Goal: Task Accomplishment & Management: Manage account settings

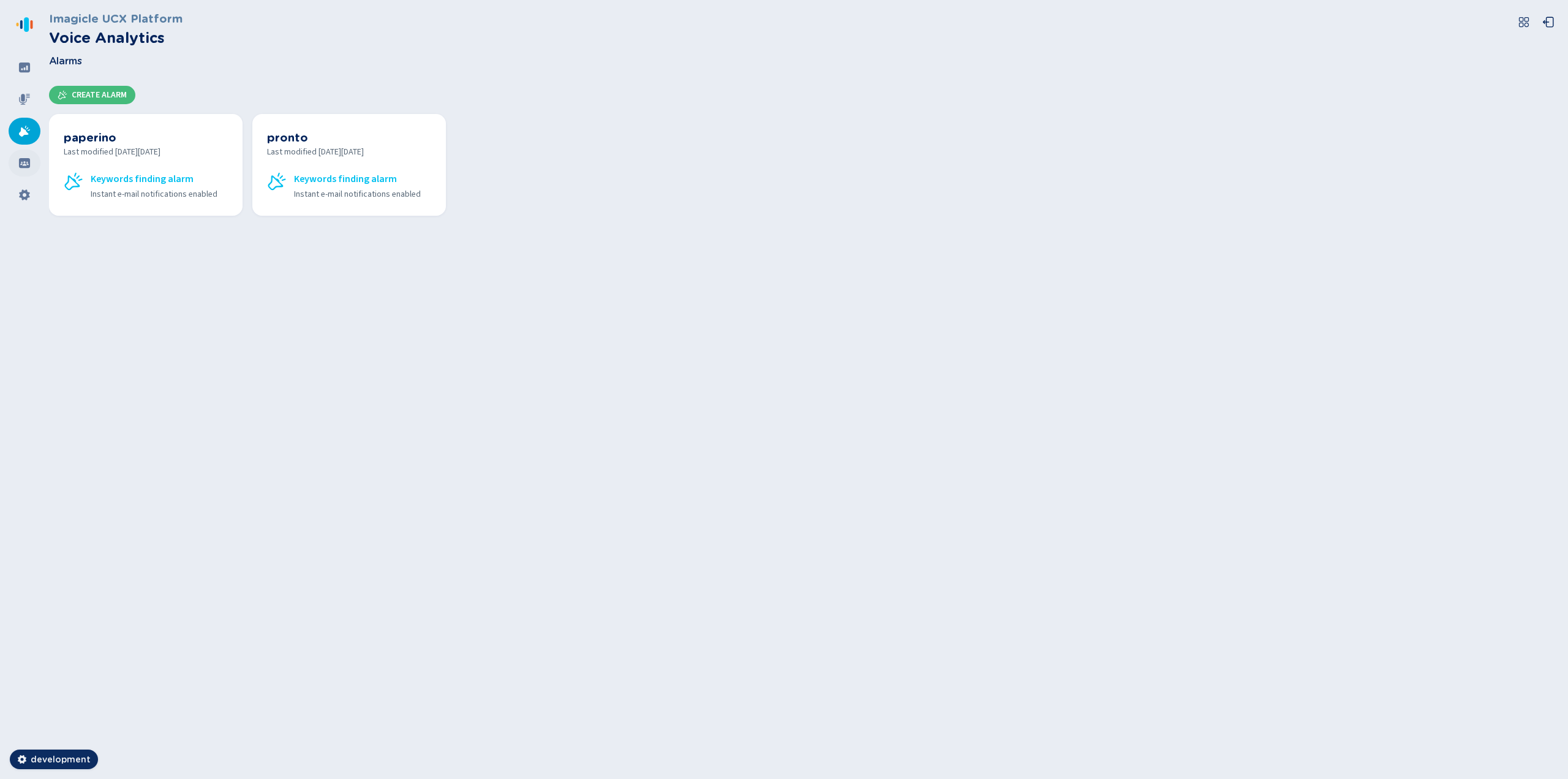
click at [28, 160] on icon at bounding box center [24, 162] width 11 height 9
click at [111, 91] on span "Create Group" at bounding box center [100, 95] width 57 height 9
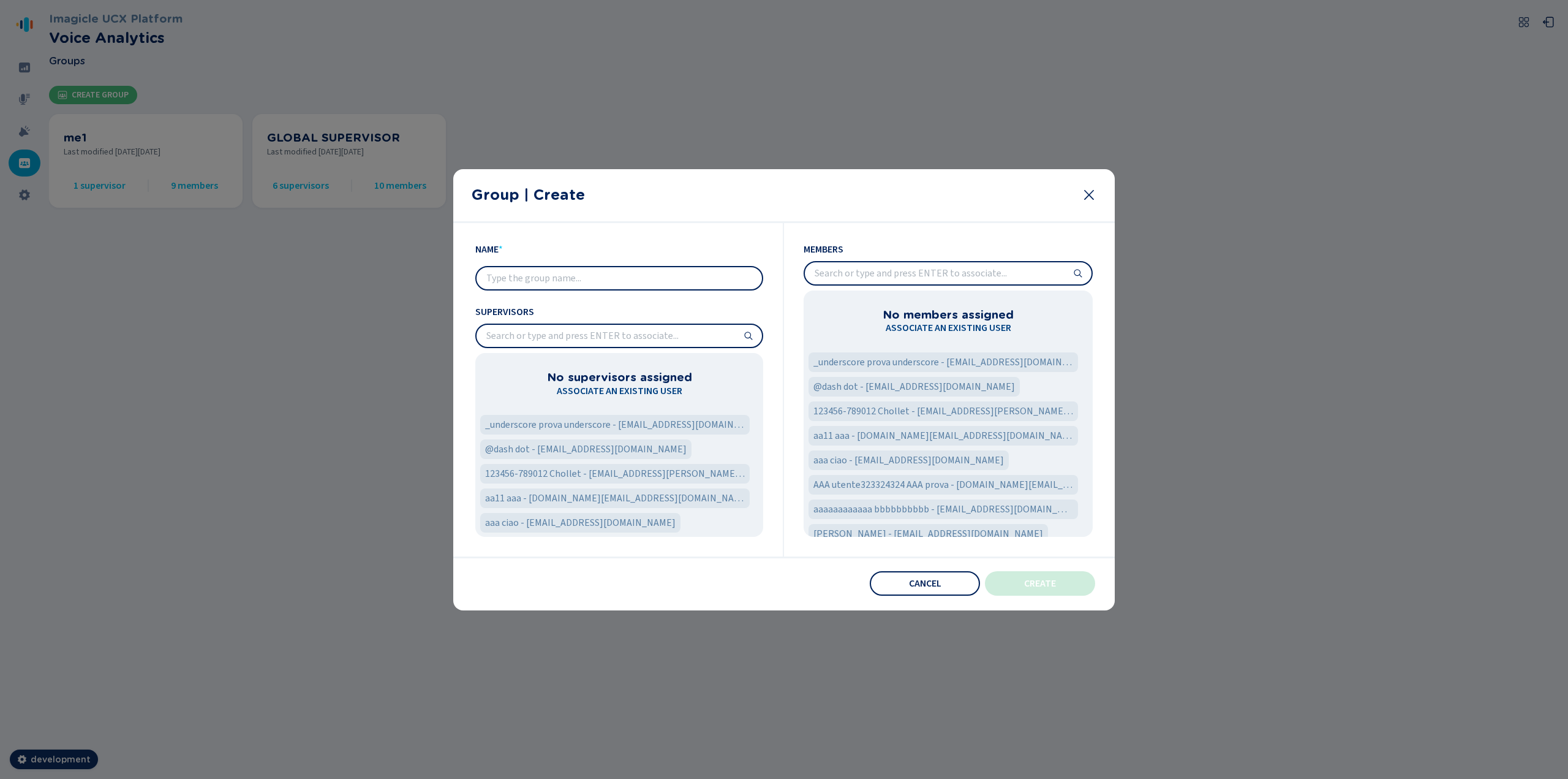
click at [563, 276] on input "text" at bounding box center [619, 278] width 285 height 22
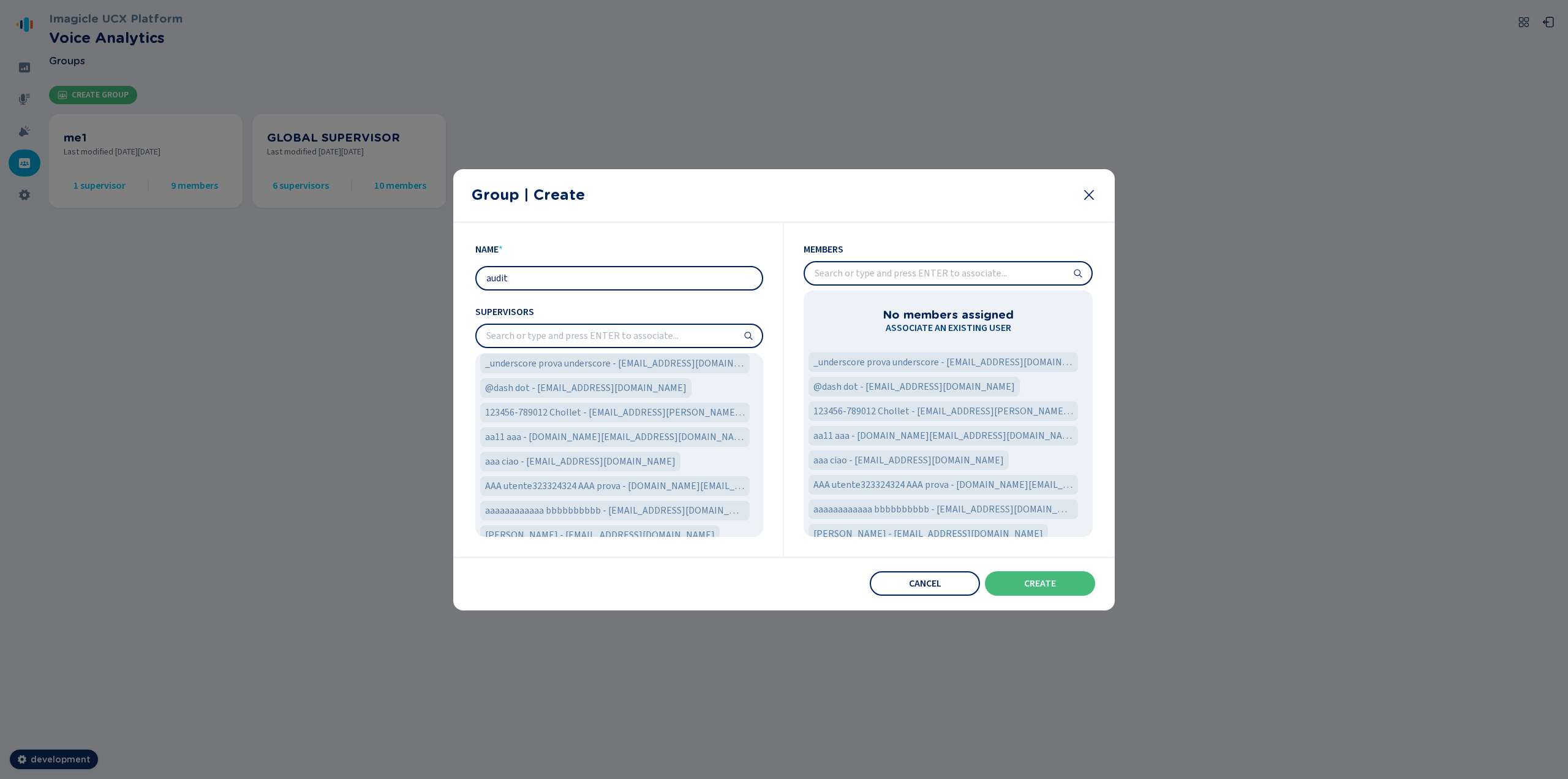
type input "audit"
click at [571, 333] on input "search" at bounding box center [619, 336] width 285 height 22
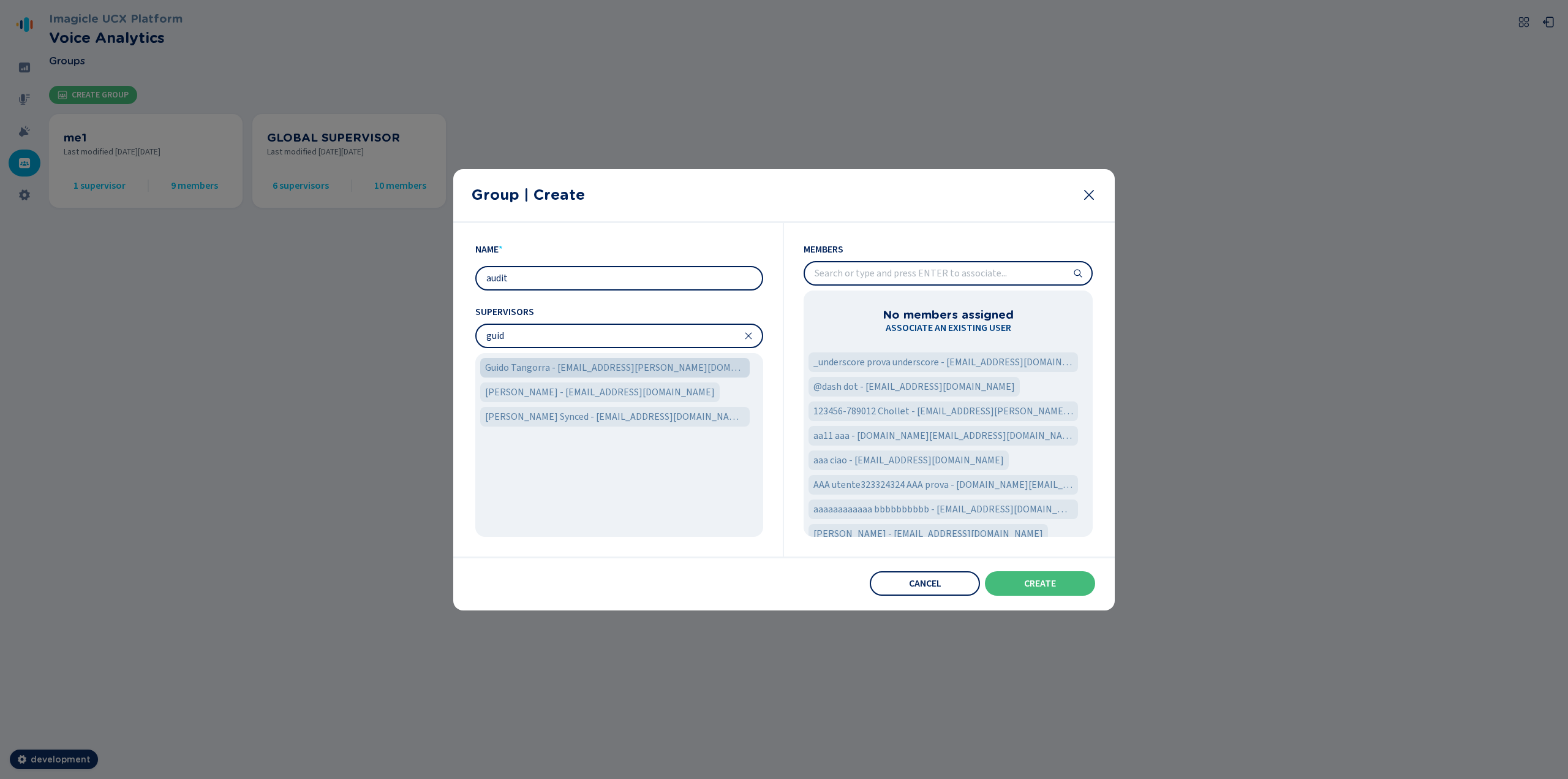
type input "guid"
click at [573, 370] on span "Guido Tangorra - [EMAIL_ADDRESS][PERSON_NAME][DOMAIN_NAME]" at bounding box center [615, 368] width 260 height 15
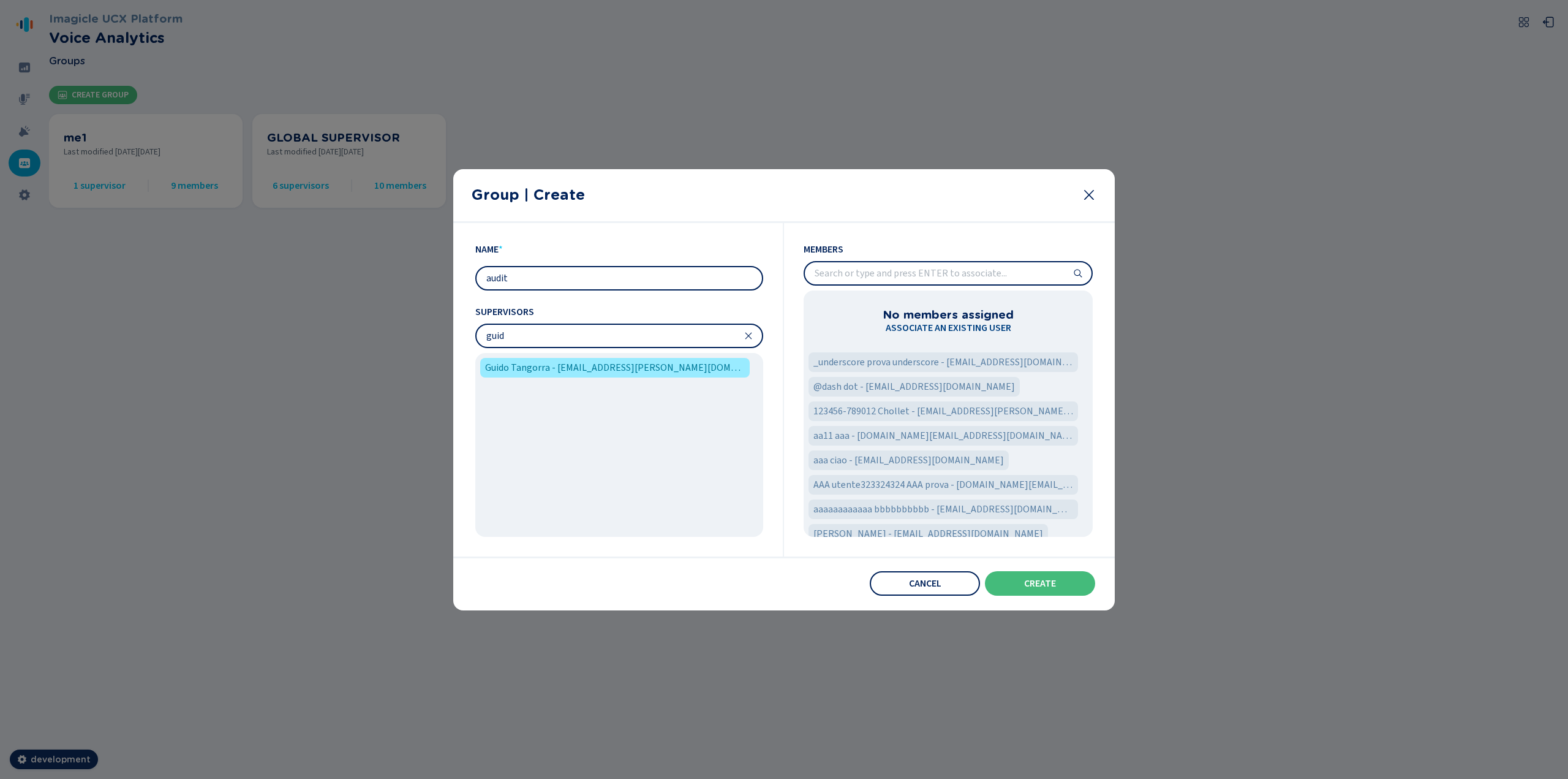
click at [904, 277] on input "search" at bounding box center [948, 273] width 287 height 22
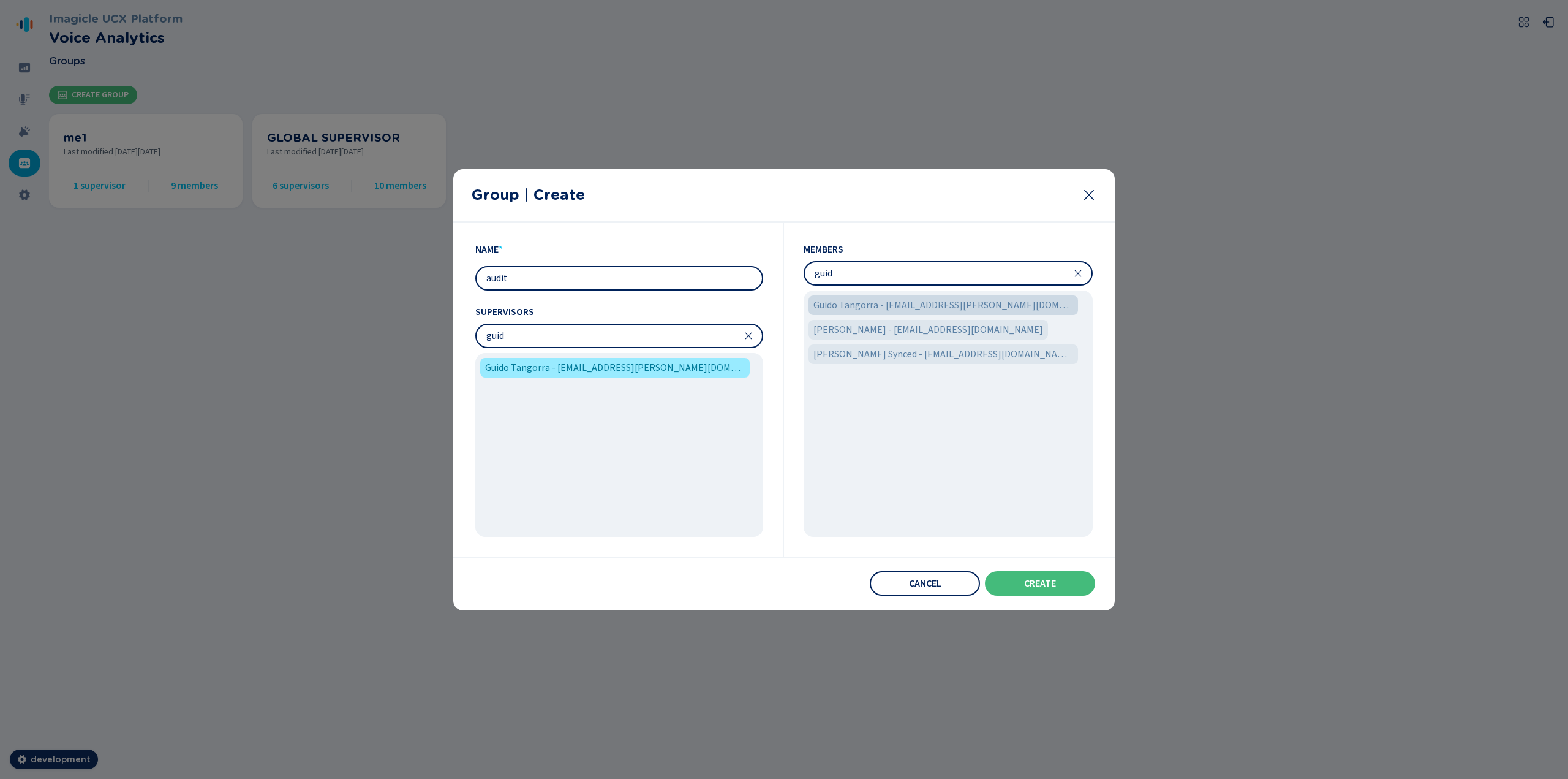
type input "guid"
click at [902, 308] on span "Guido Tangorra - [EMAIL_ADDRESS][PERSON_NAME][DOMAIN_NAME]" at bounding box center [943, 305] width 260 height 15
click at [940, 425] on span "Create" at bounding box center [1040, 583] width 32 height 9
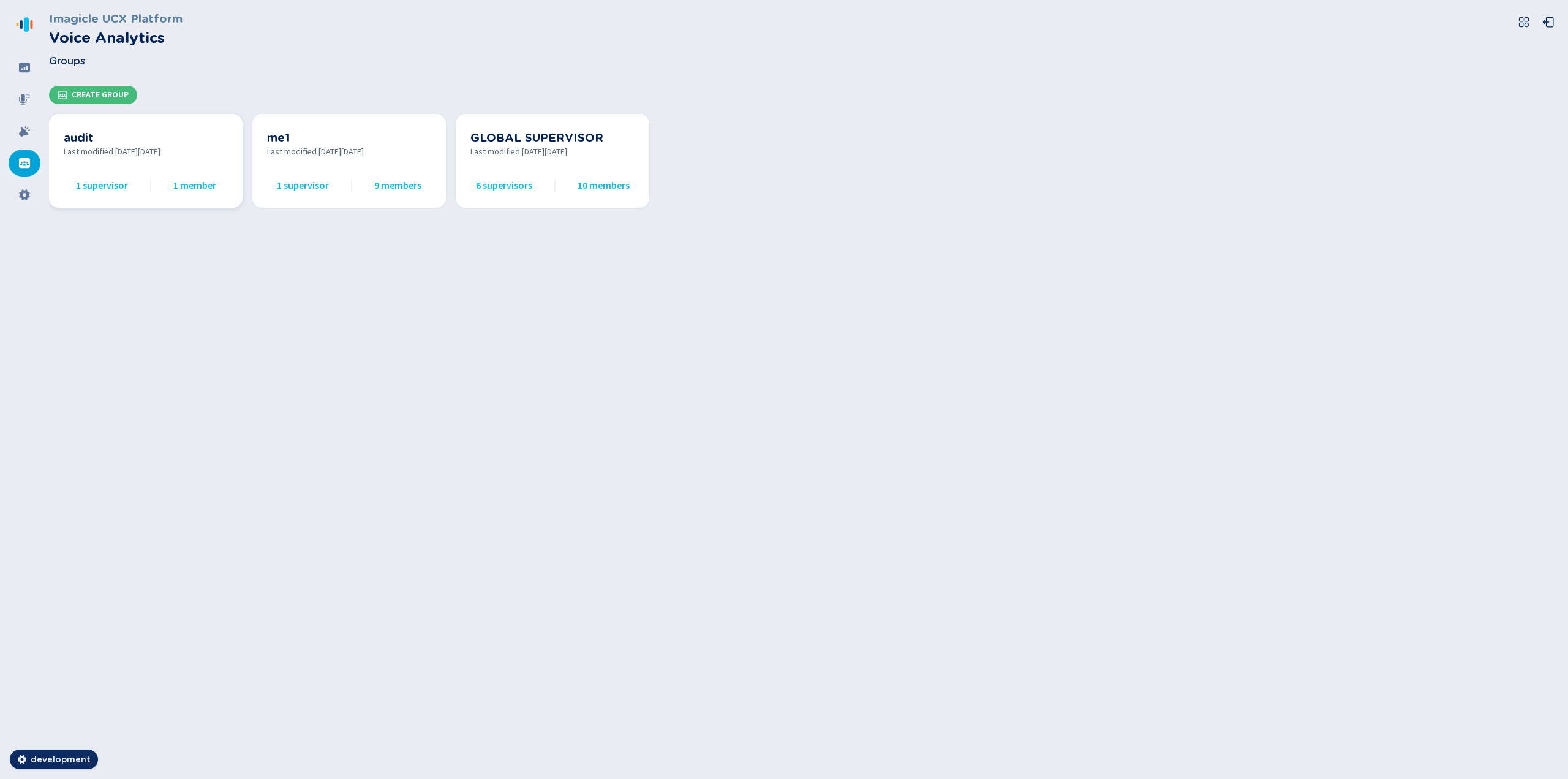
click at [153, 151] on span "Last modified [DATE][DATE]" at bounding box center [146, 152] width 164 height 13
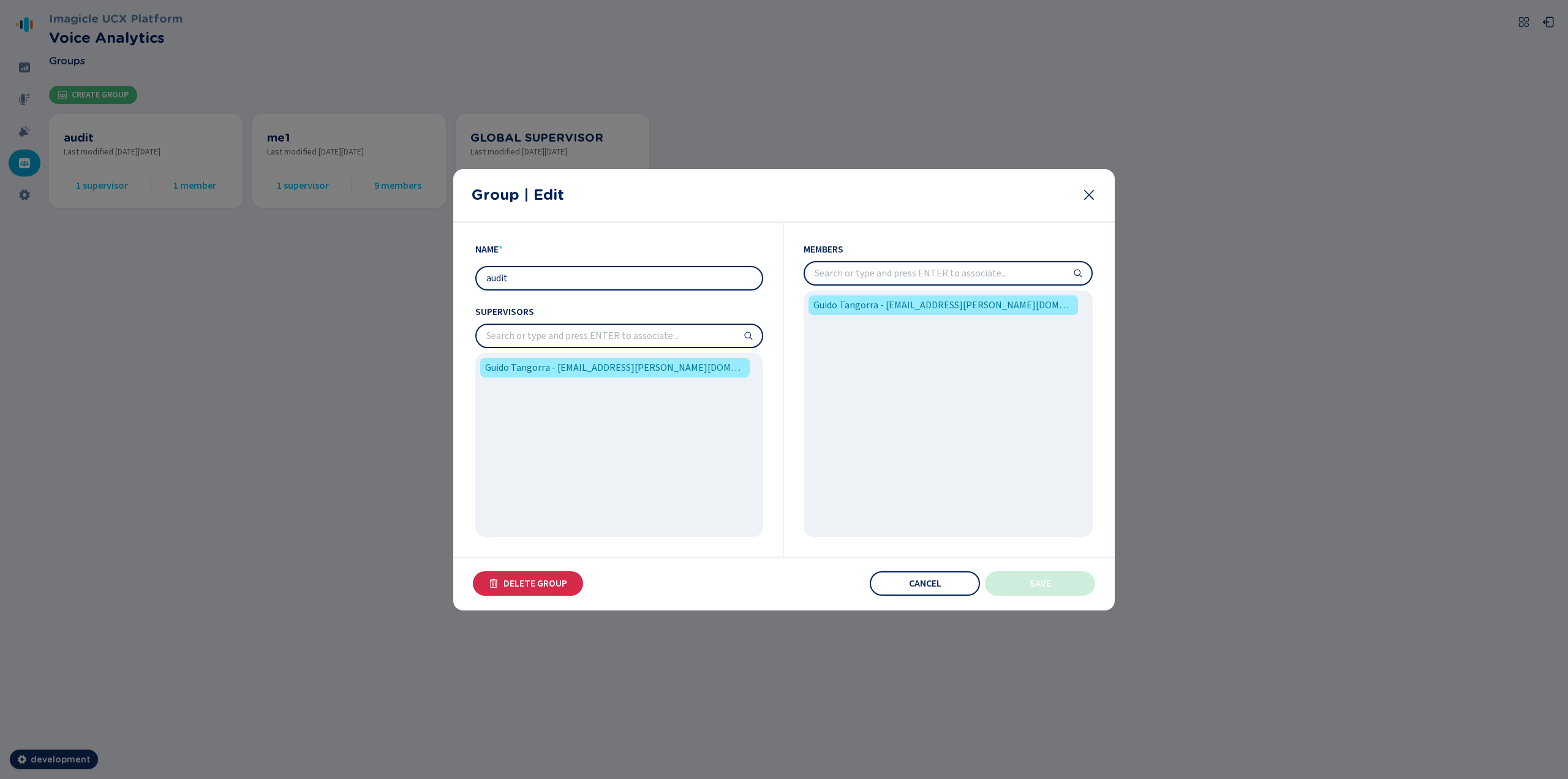
click at [919, 277] on input "search" at bounding box center [948, 273] width 287 height 22
type input "ricc"
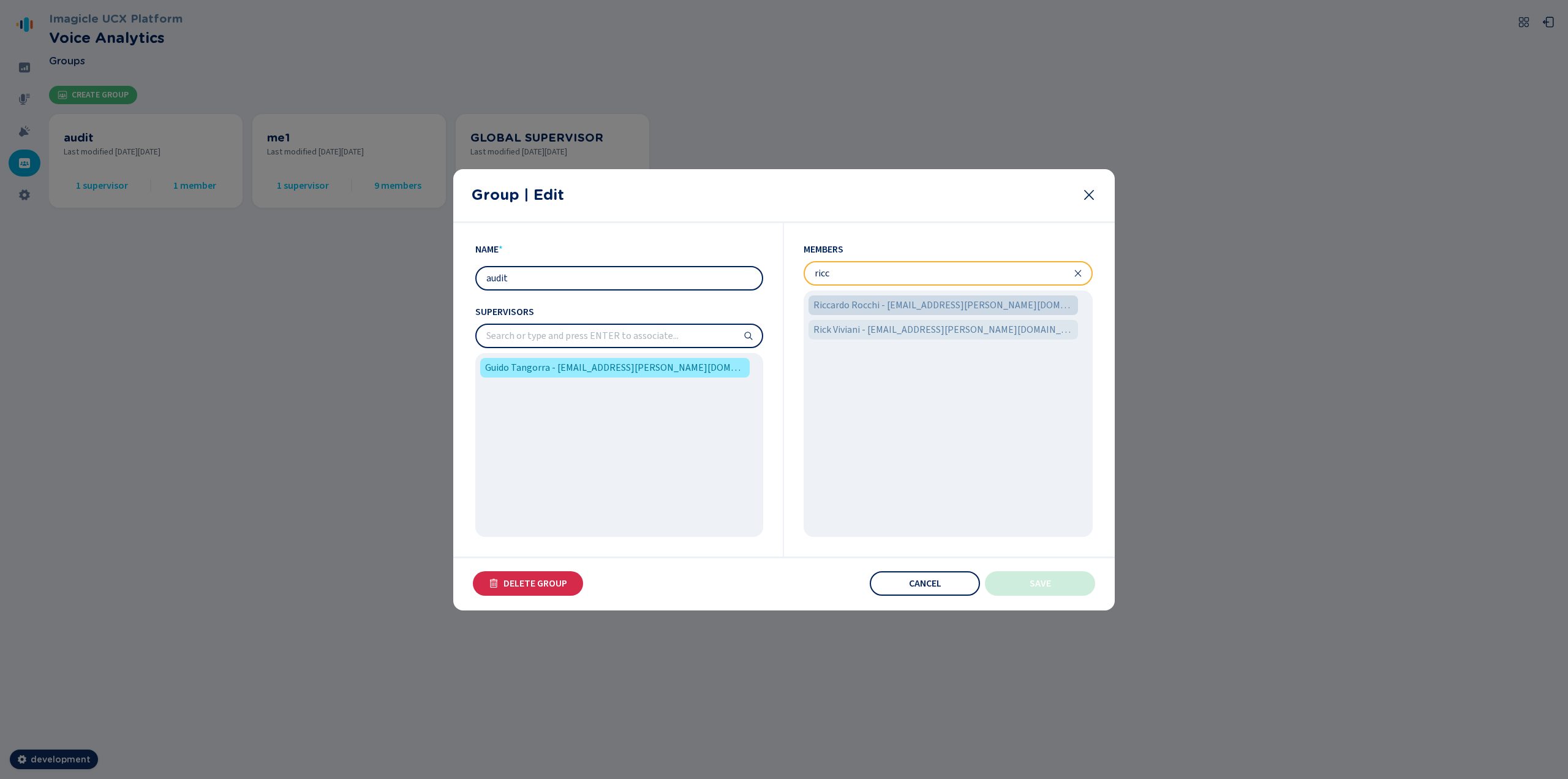
click at [921, 300] on span "Riccardo Rocchi - [EMAIL_ADDRESS][PERSON_NAME][DOMAIN_NAME]" at bounding box center [943, 305] width 260 height 15
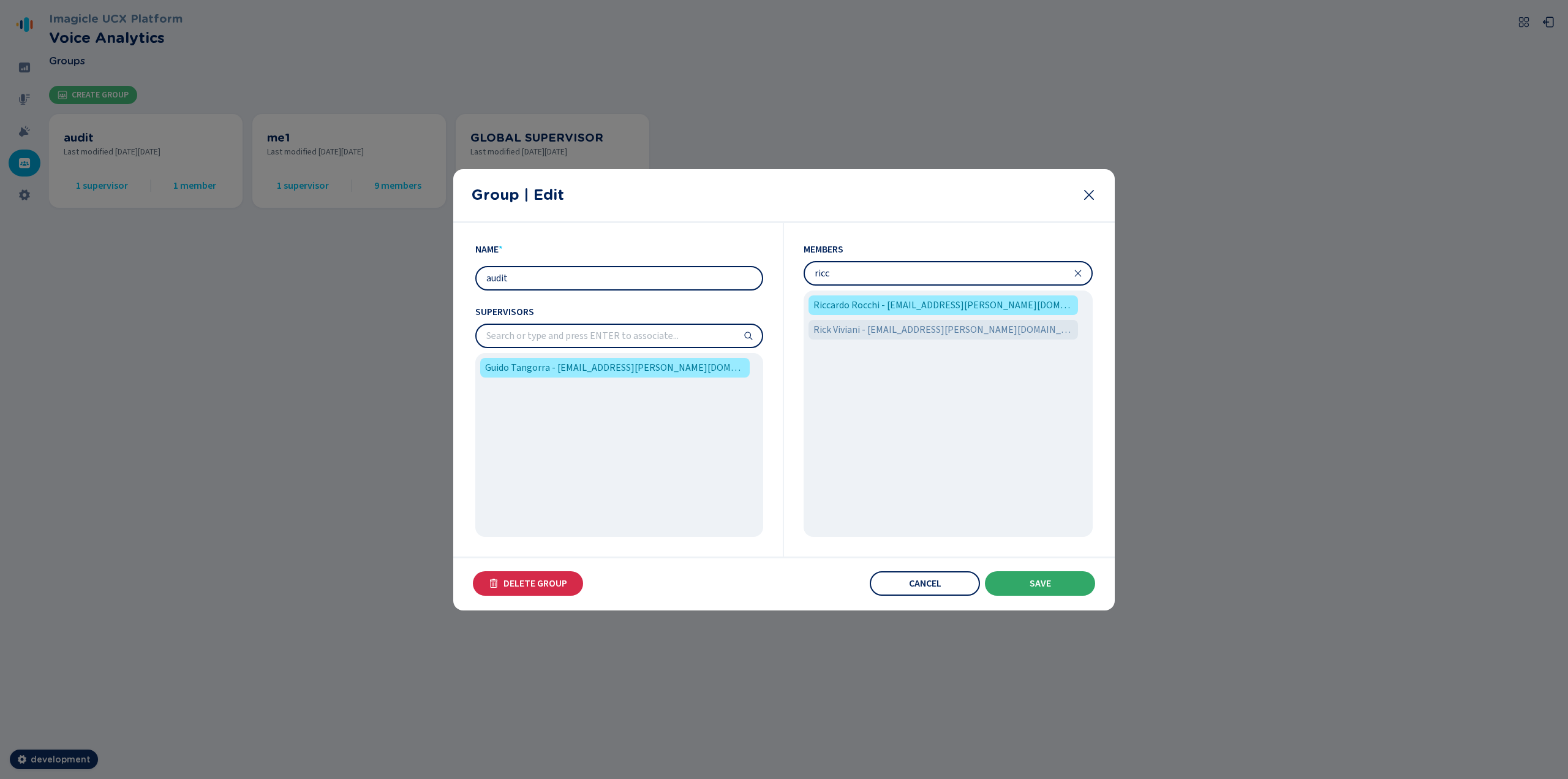
click at [940, 425] on span "Save" at bounding box center [1040, 583] width 21 height 9
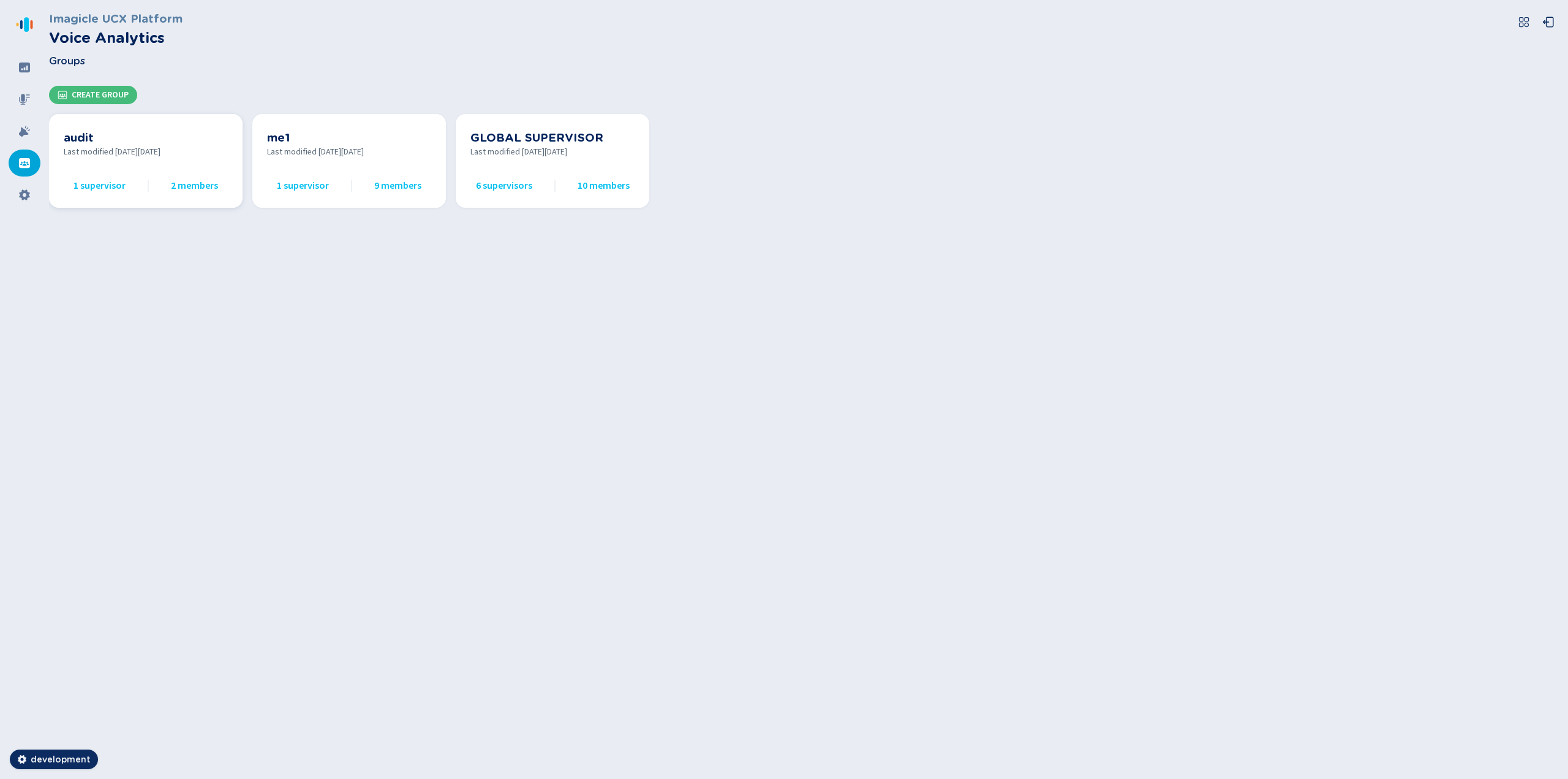
click at [150, 161] on div "audit Last modified [DATE][DATE] 1 supervisor 2 members" at bounding box center [146, 161] width 164 height 64
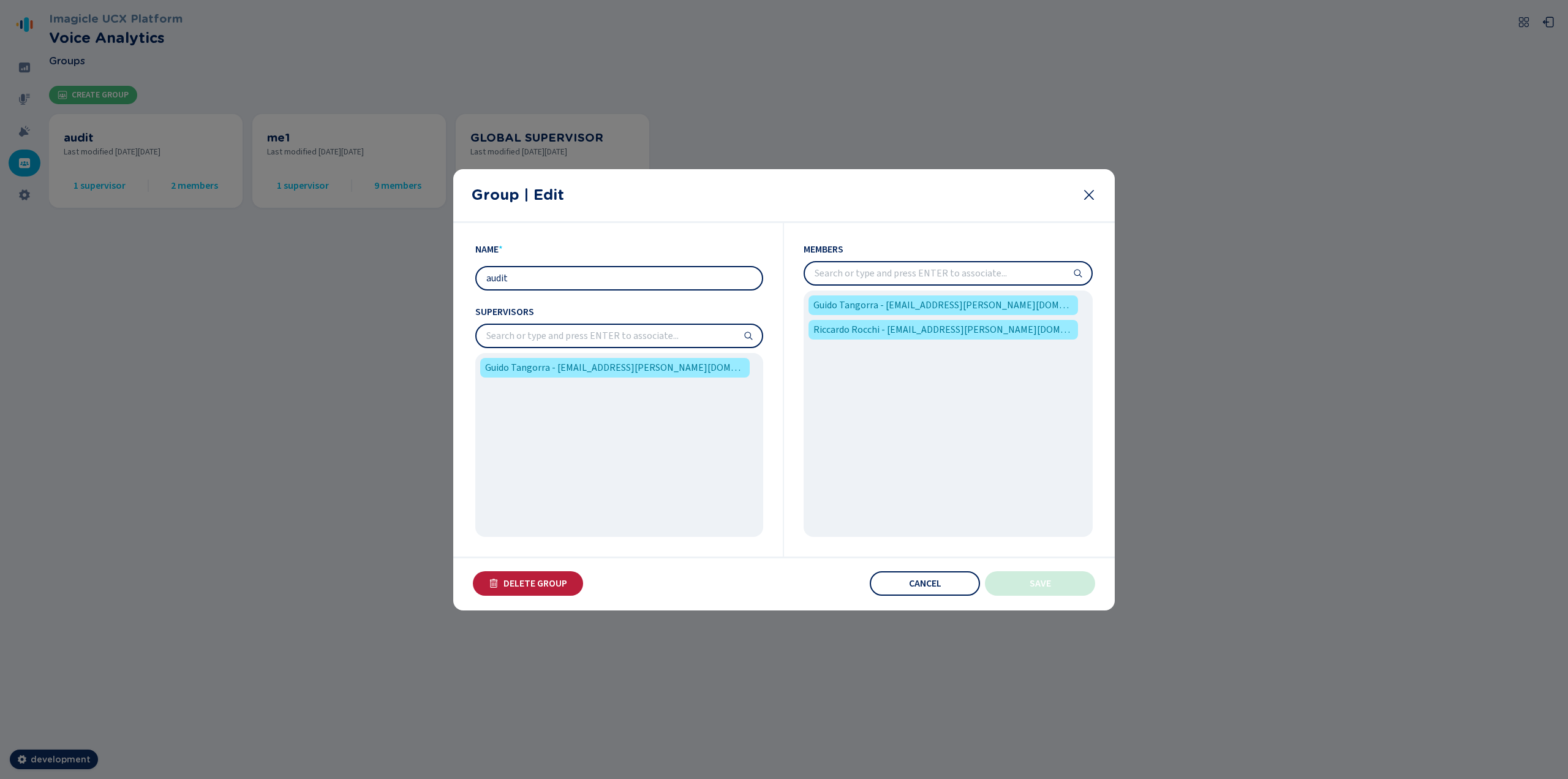
click at [540, 425] on span "Delete Group" at bounding box center [536, 583] width 64 height 9
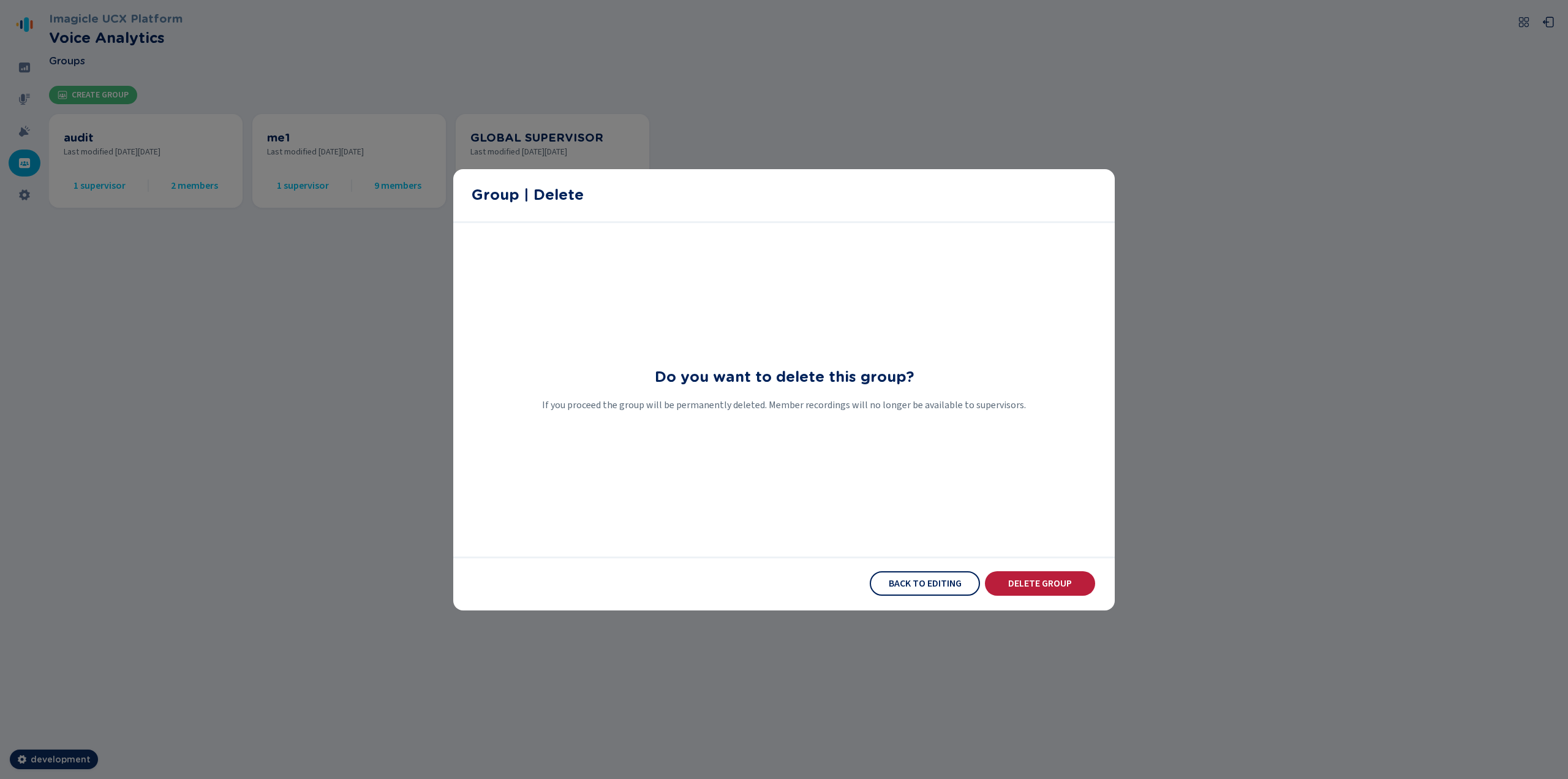
click at [940, 425] on button "Delete Group" at bounding box center [1040, 584] width 111 height 25
